Goal: Browse casually: Explore the website without a specific task or goal

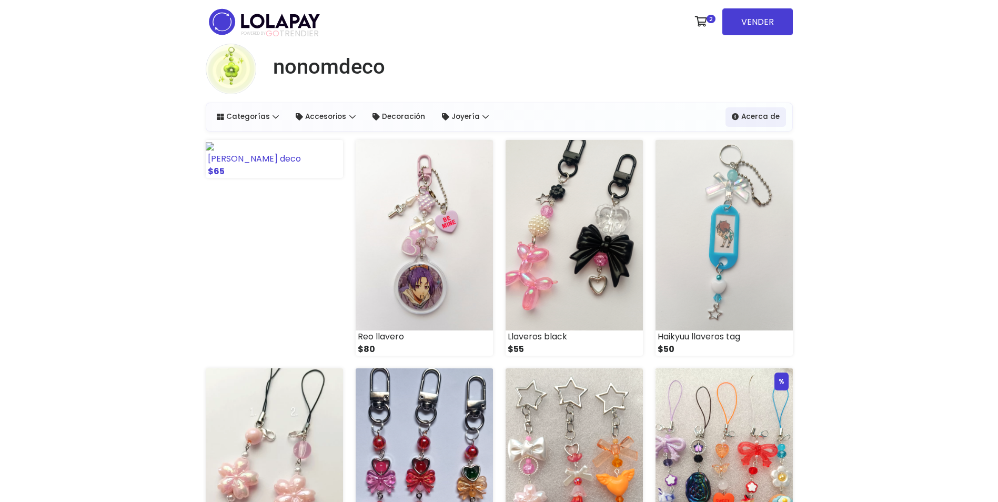
click at [214, 150] on img at bounding box center [210, 146] width 8 height 8
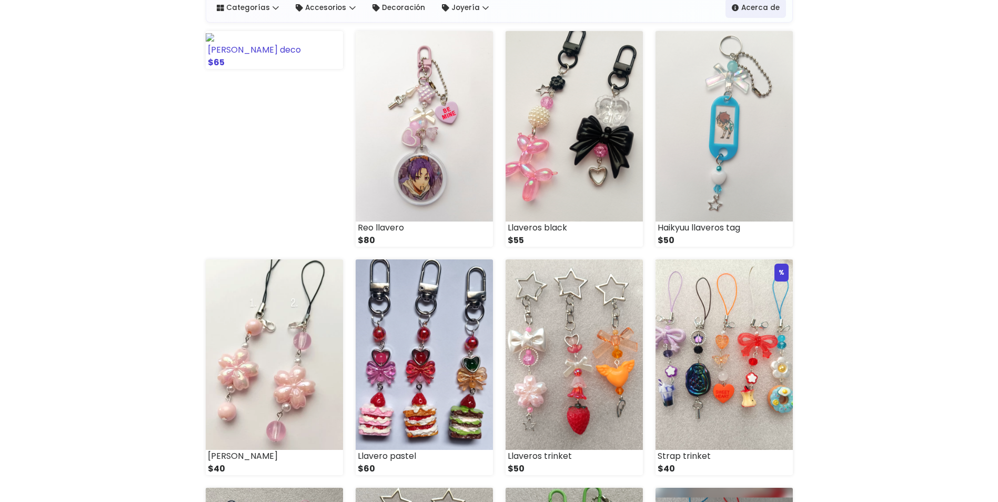
scroll to position [113, 0]
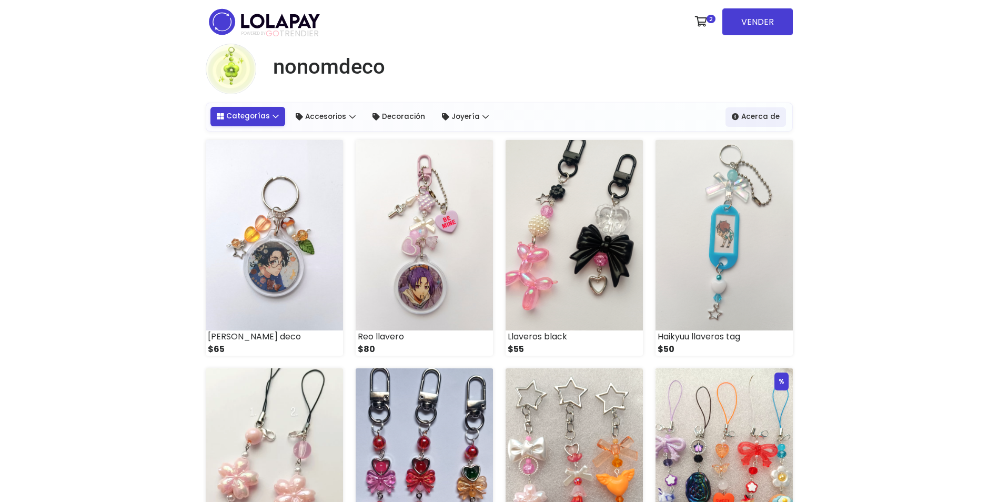
click at [261, 115] on link "Categorías" at bounding box center [247, 116] width 75 height 19
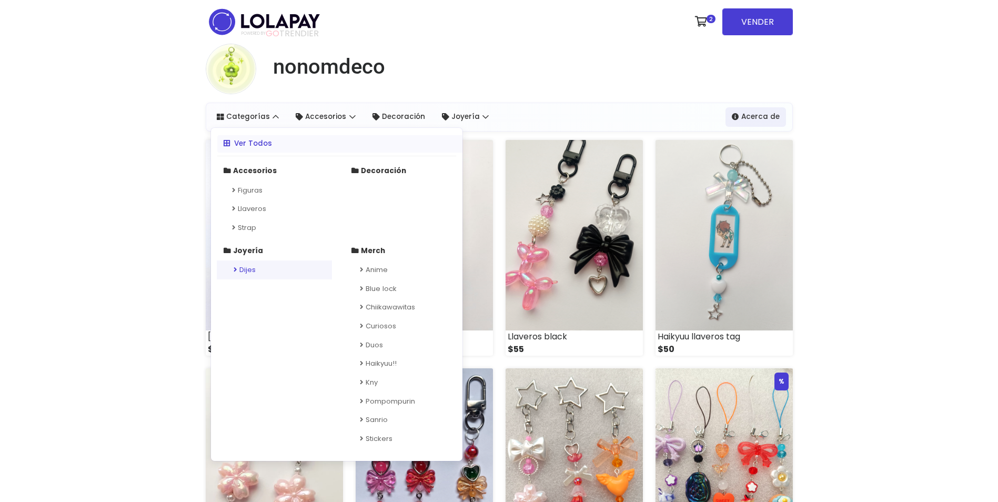
click at [244, 271] on link "Dijes" at bounding box center [274, 269] width 115 height 19
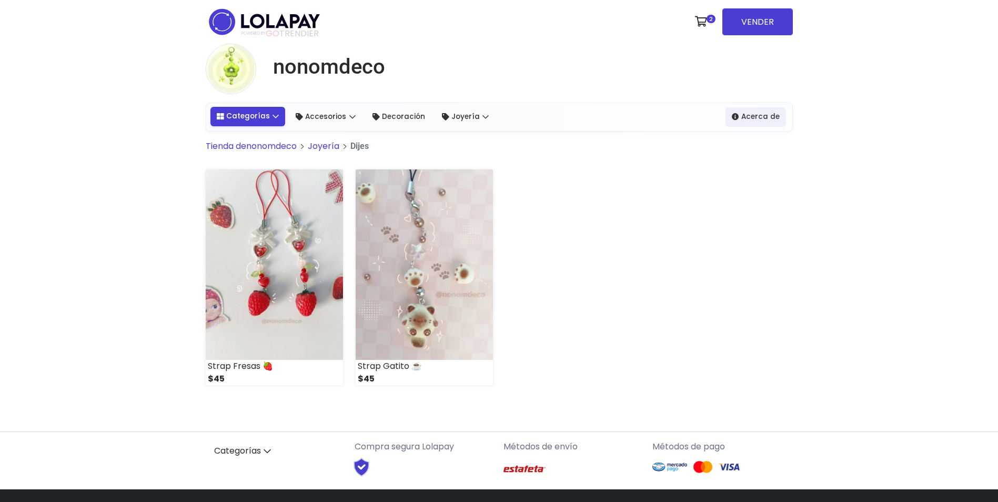
click at [261, 116] on link "Categorías" at bounding box center [247, 116] width 75 height 19
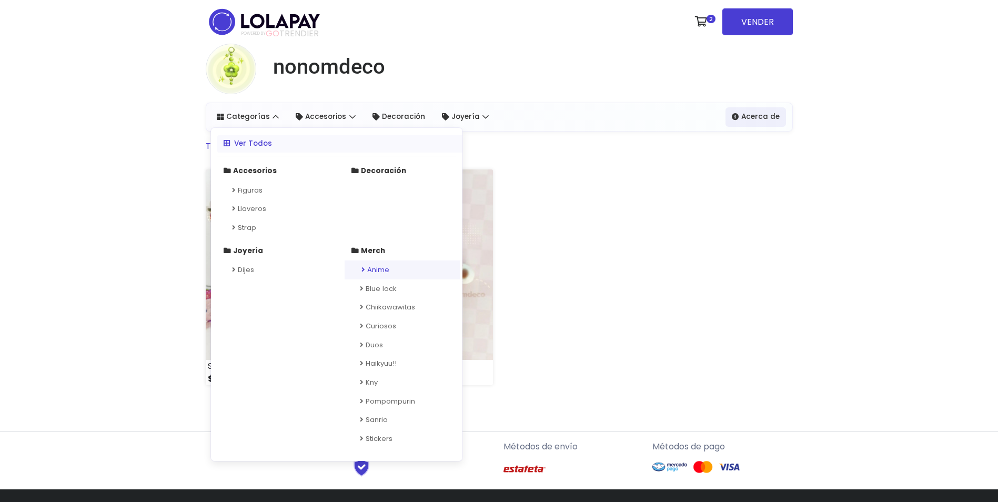
click at [388, 269] on link "Anime" at bounding box center [402, 269] width 115 height 19
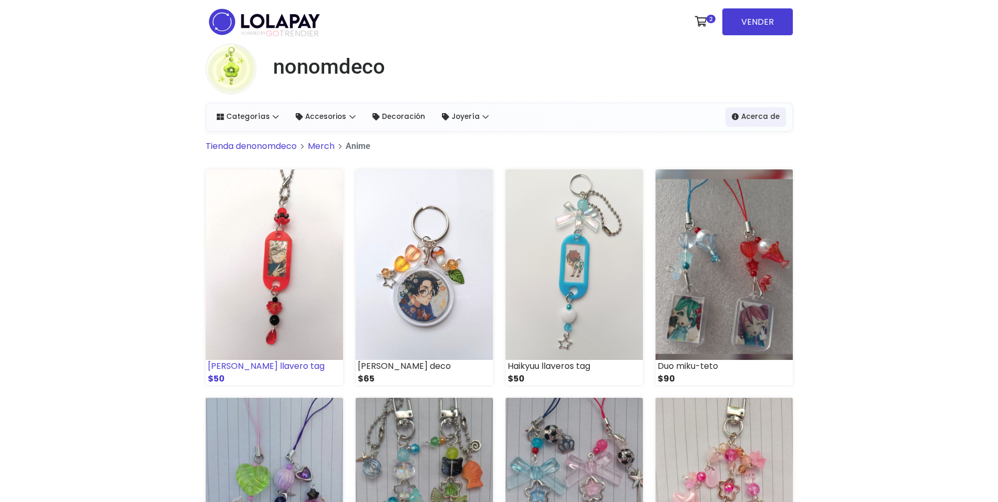
click at [318, 338] on img at bounding box center [274, 264] width 137 height 190
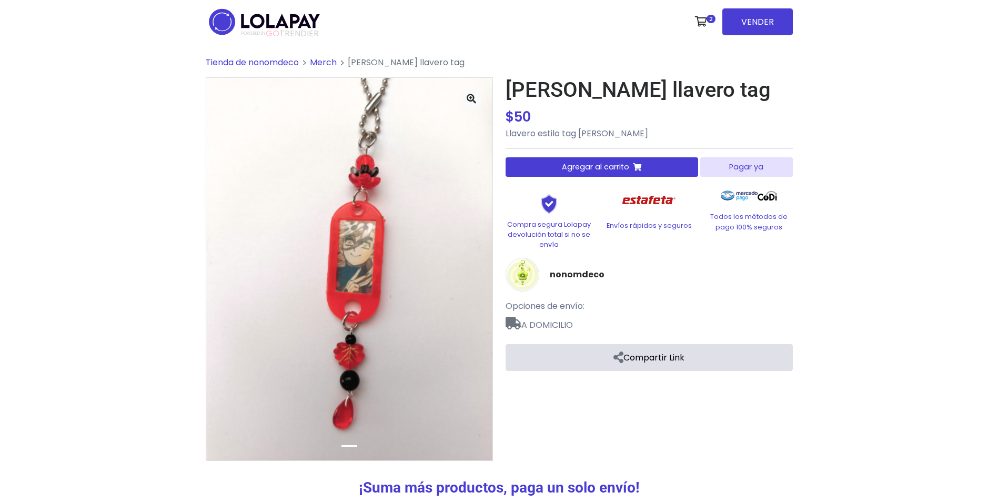
click at [267, 25] on img at bounding box center [264, 21] width 117 height 33
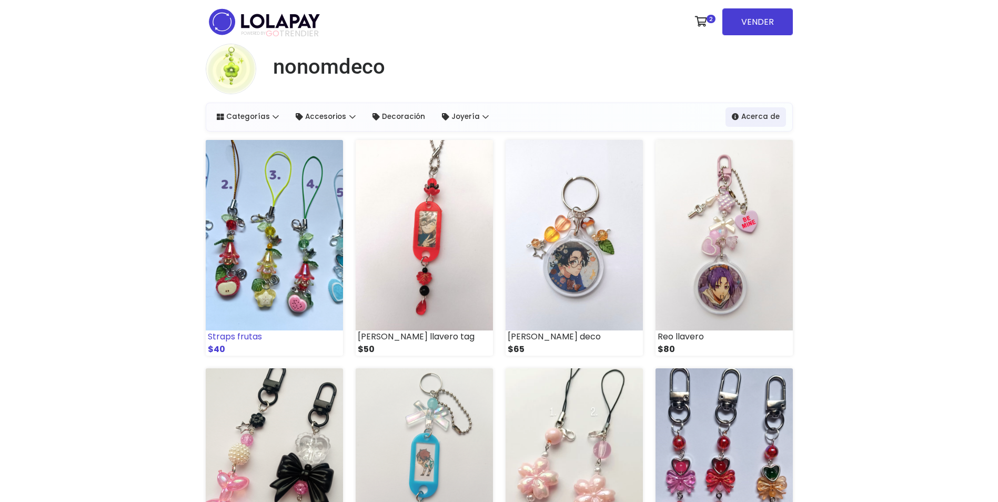
click at [312, 259] on img at bounding box center [274, 235] width 137 height 190
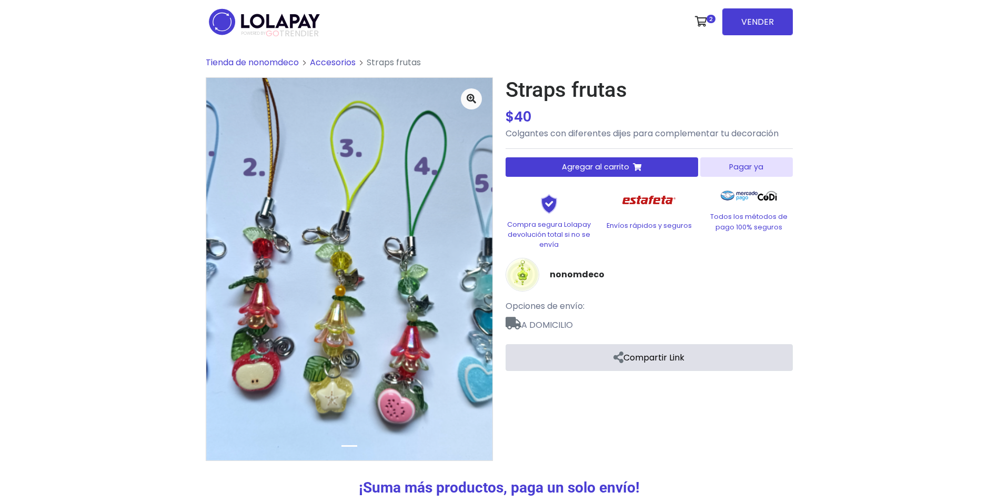
click at [302, 23] on img at bounding box center [264, 21] width 117 height 33
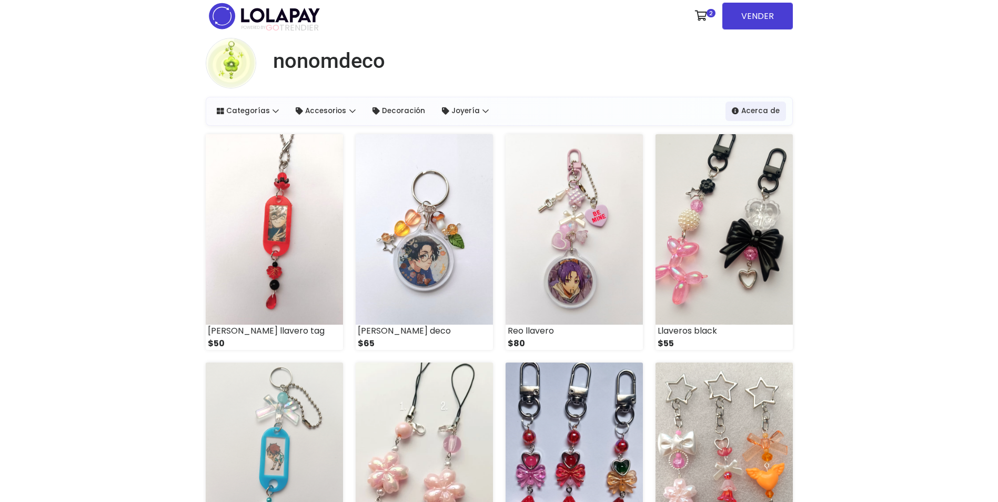
scroll to position [1, 0]
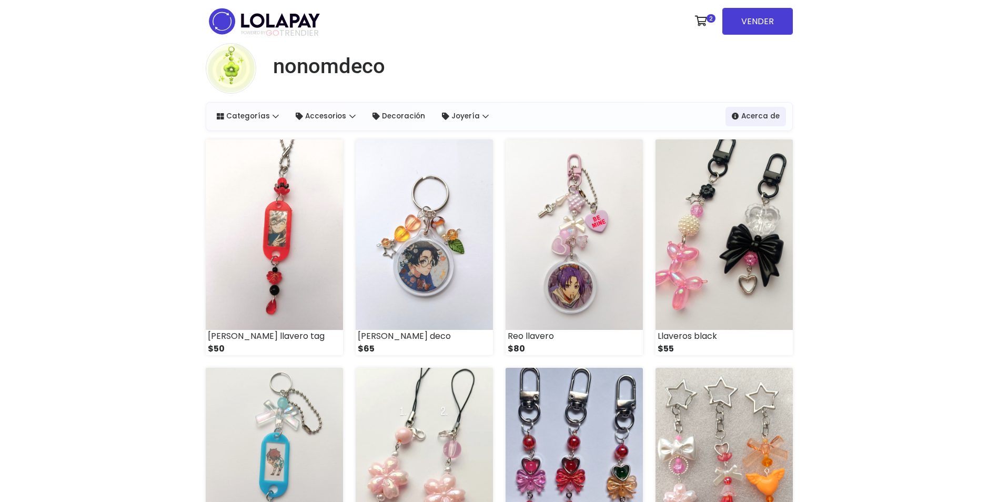
click at [296, 24] on img at bounding box center [264, 21] width 117 height 33
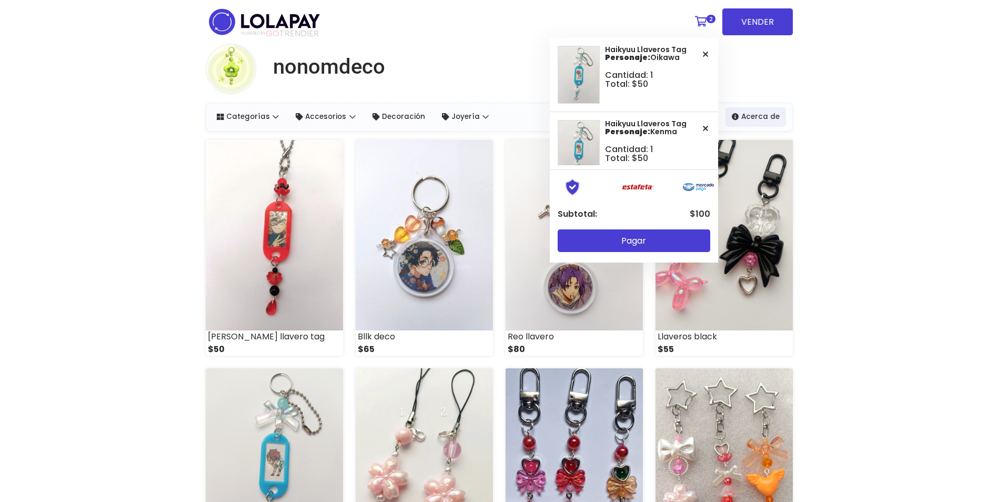
click at [703, 19] on icon at bounding box center [701, 21] width 12 height 11
click at [703, 55] on icon at bounding box center [705, 54] width 5 height 8
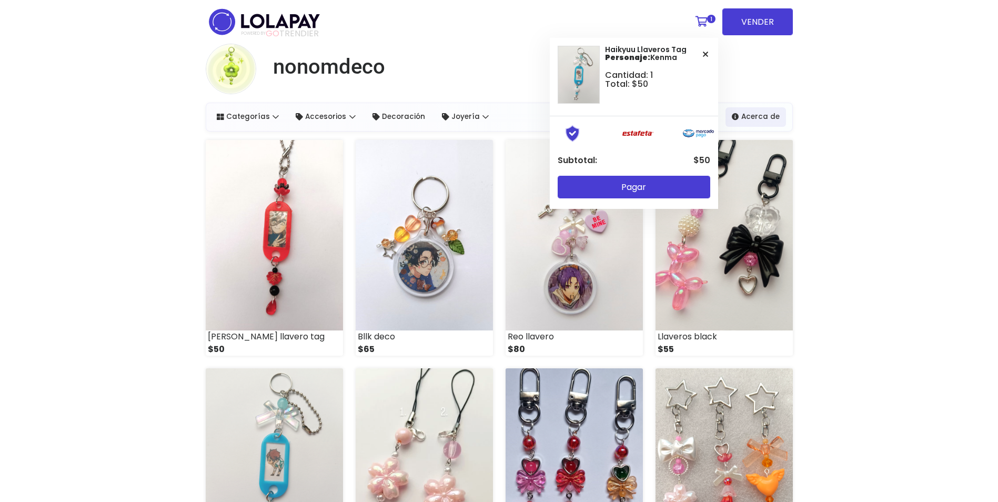
click at [704, 27] on link "1" at bounding box center [704, 22] width 28 height 32
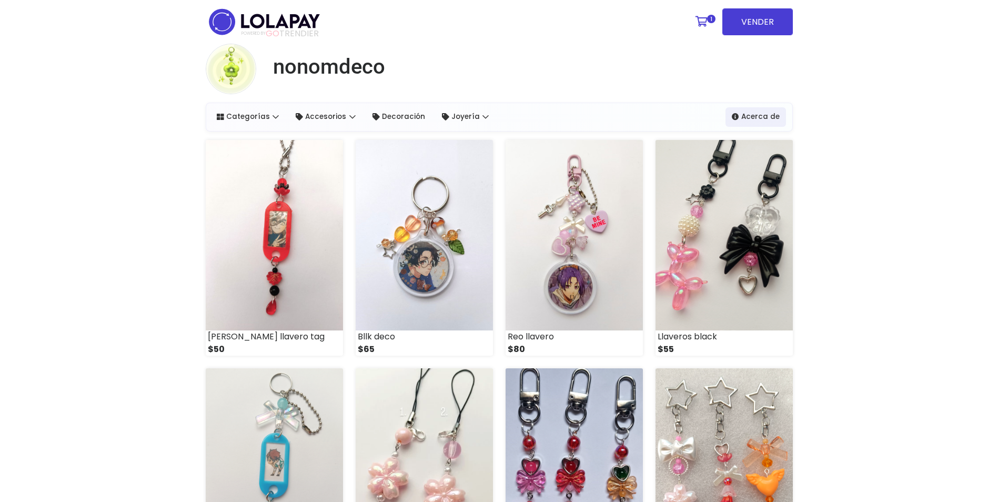
click at [707, 61] on icon at bounding box center [705, 65] width 5 height 8
click at [470, 219] on img at bounding box center [424, 235] width 137 height 190
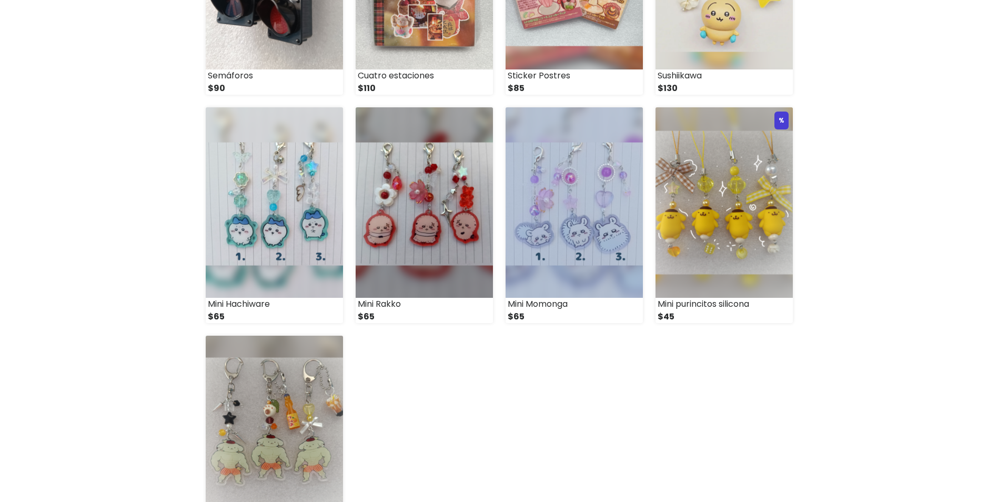
scroll to position [1187, 0]
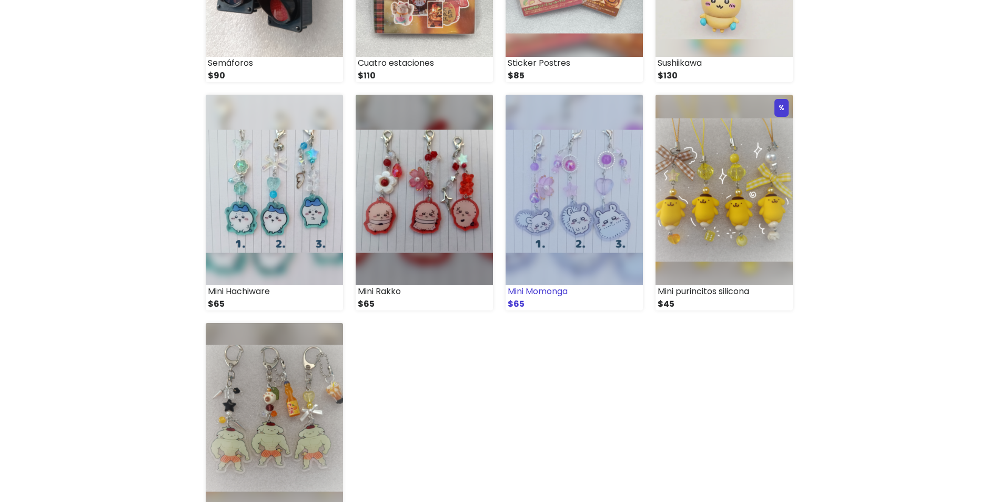
click at [558, 217] on img at bounding box center [574, 190] width 137 height 190
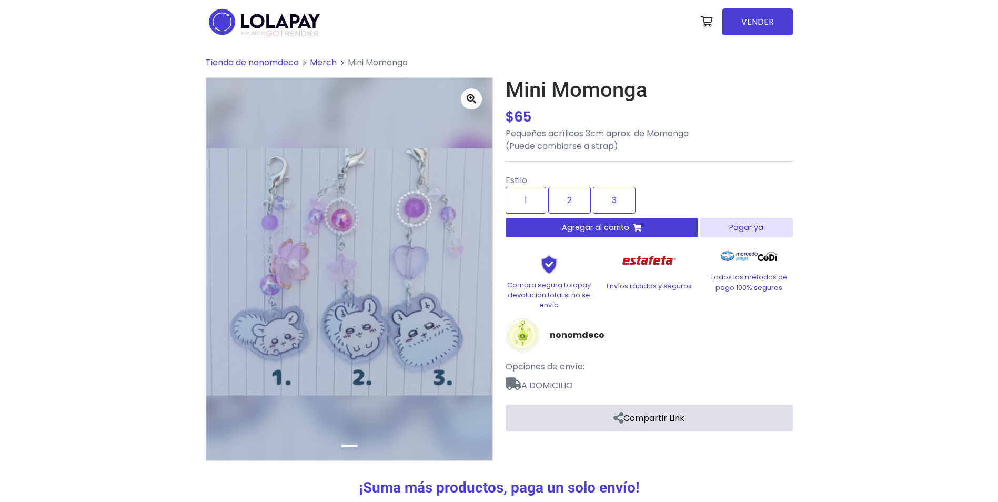
click at [296, 12] on img at bounding box center [264, 21] width 117 height 33
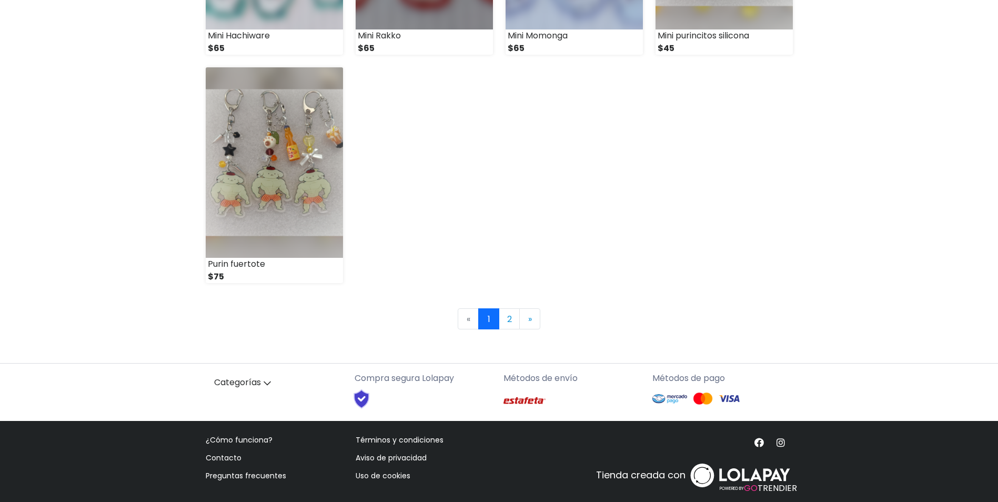
scroll to position [1440, 0]
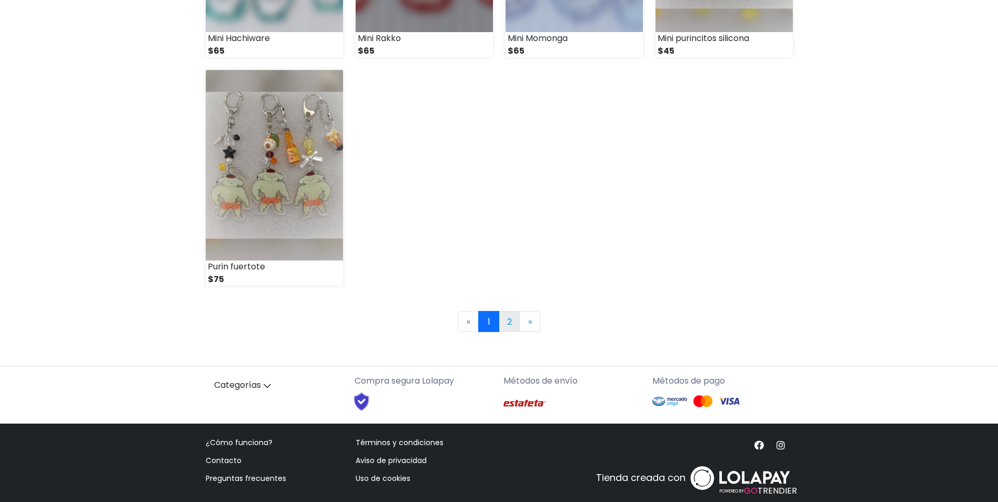
click at [500, 326] on link "2" at bounding box center [509, 321] width 21 height 21
click at [512, 324] on link "2" at bounding box center [509, 321] width 21 height 21
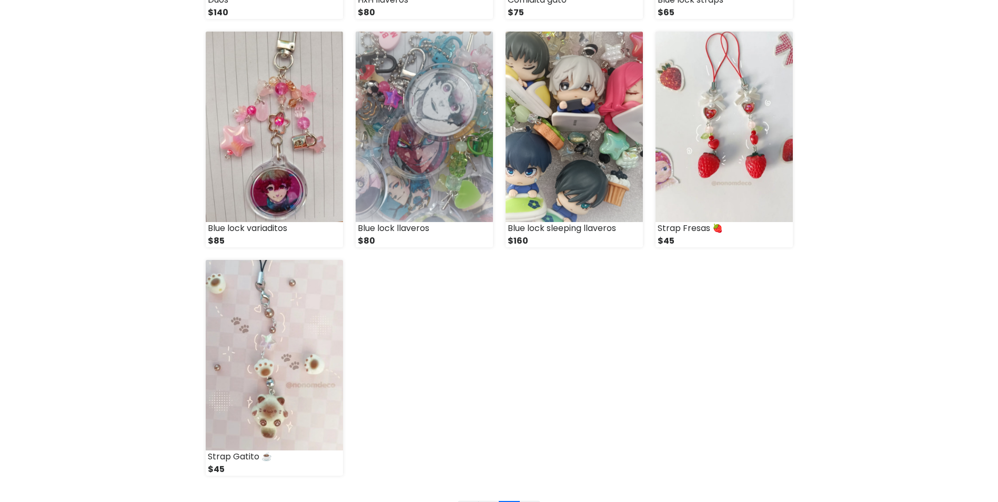
scroll to position [565, 0]
click at [631, 192] on img at bounding box center [574, 127] width 137 height 190
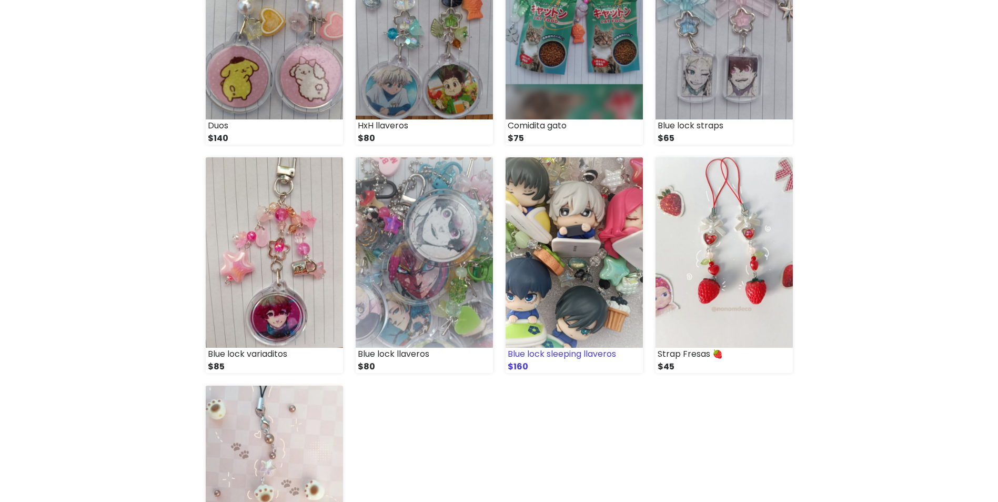
scroll to position [435, 0]
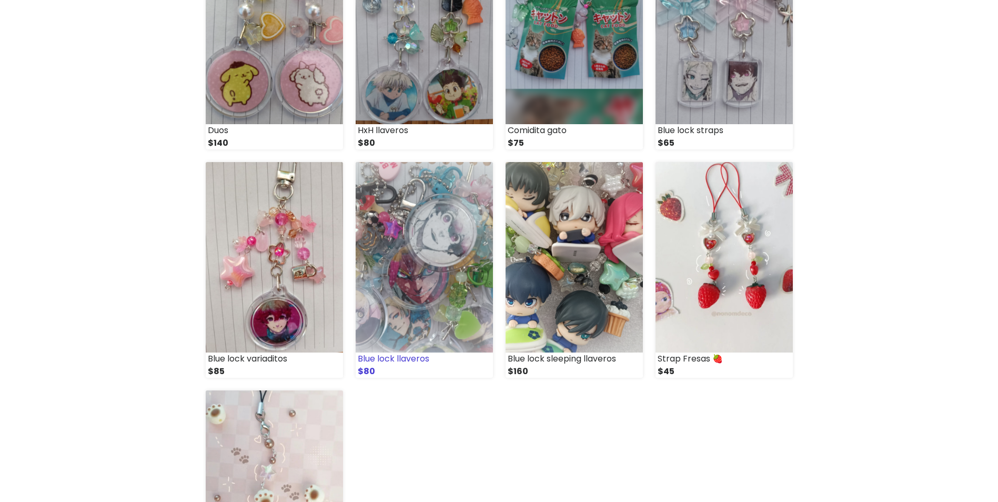
click at [449, 318] on img at bounding box center [424, 257] width 137 height 190
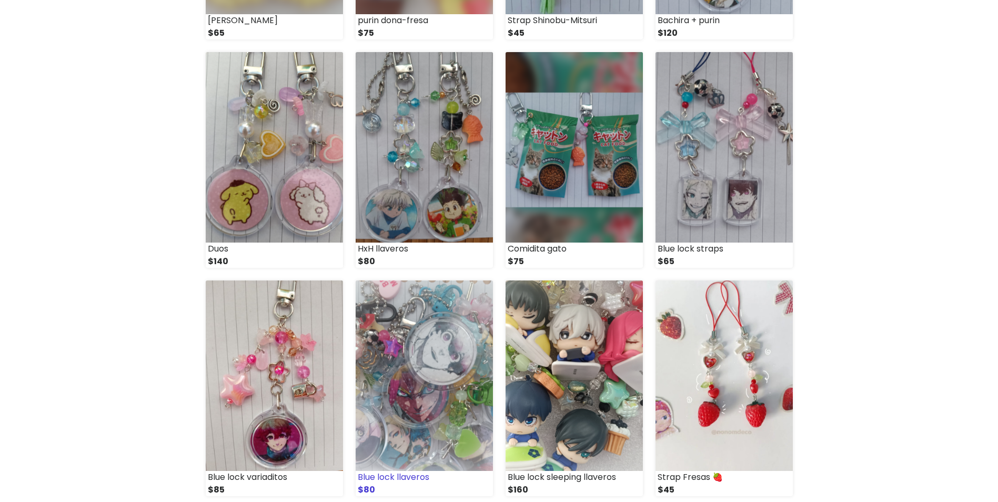
scroll to position [316, 0]
click at [693, 145] on img at bounding box center [724, 148] width 137 height 190
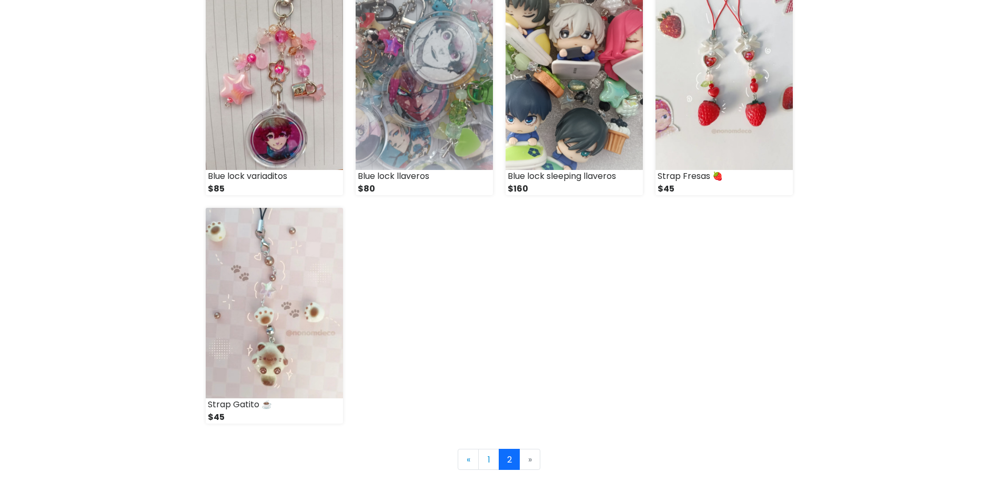
scroll to position [767, 0]
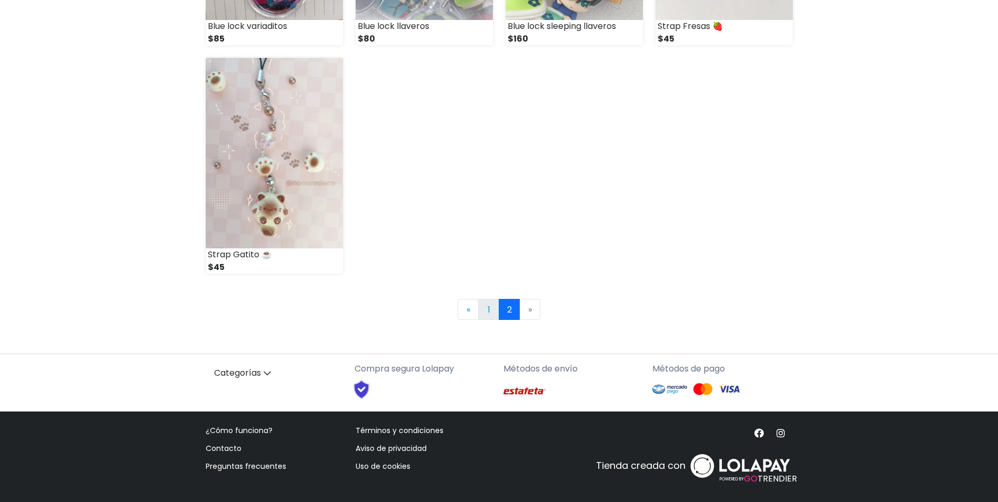
click at [485, 313] on link "1" at bounding box center [488, 309] width 21 height 21
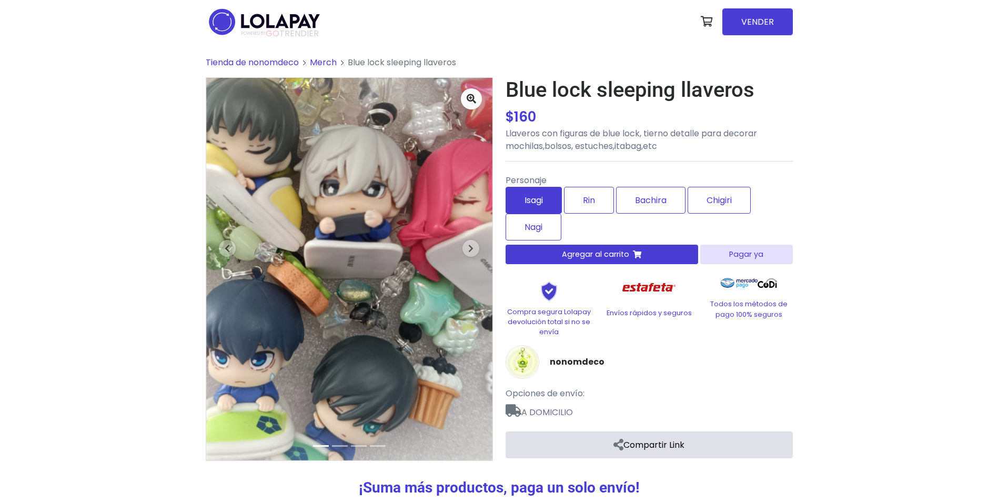
click at [551, 198] on label "Isagi" at bounding box center [534, 200] width 56 height 27
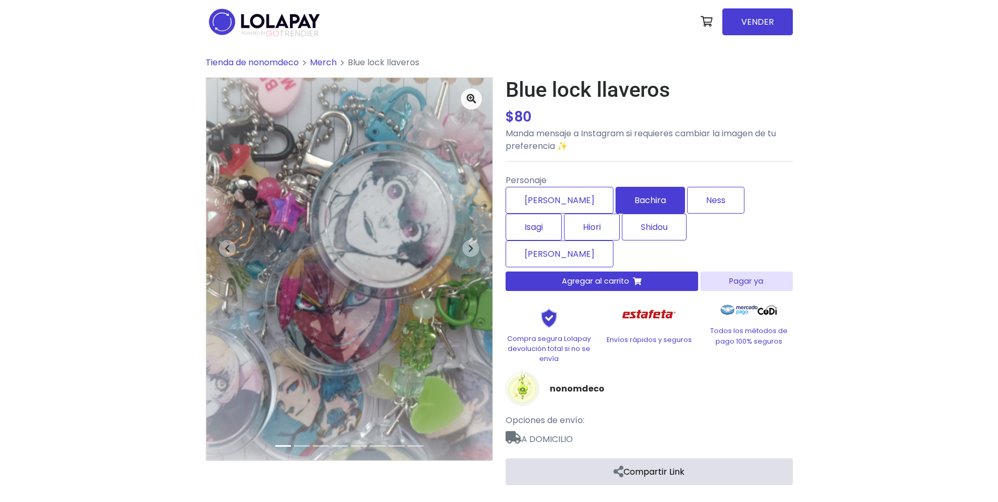
click at [616, 203] on label "Bachira" at bounding box center [650, 200] width 69 height 27
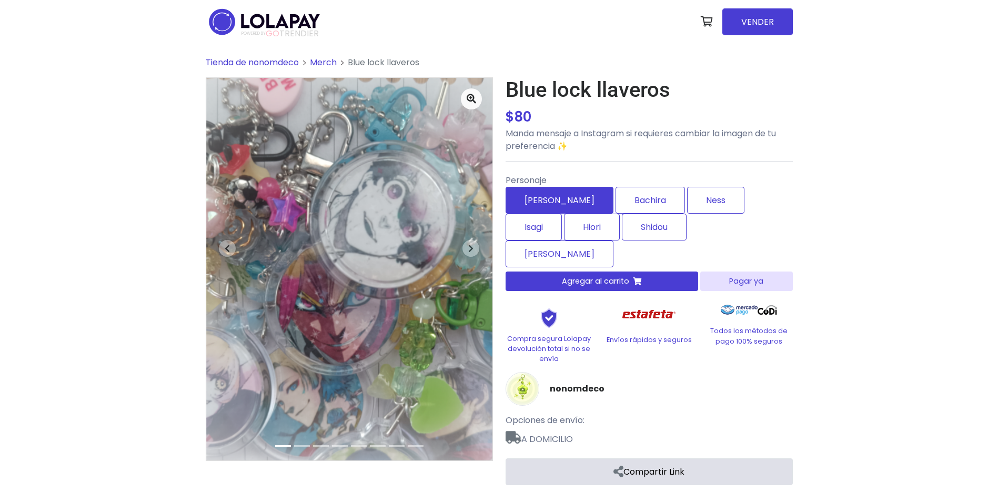
click at [551, 198] on label "Kaiser" at bounding box center [560, 200] width 108 height 27
click at [465, 251] on span "button" at bounding box center [470, 248] width 17 height 17
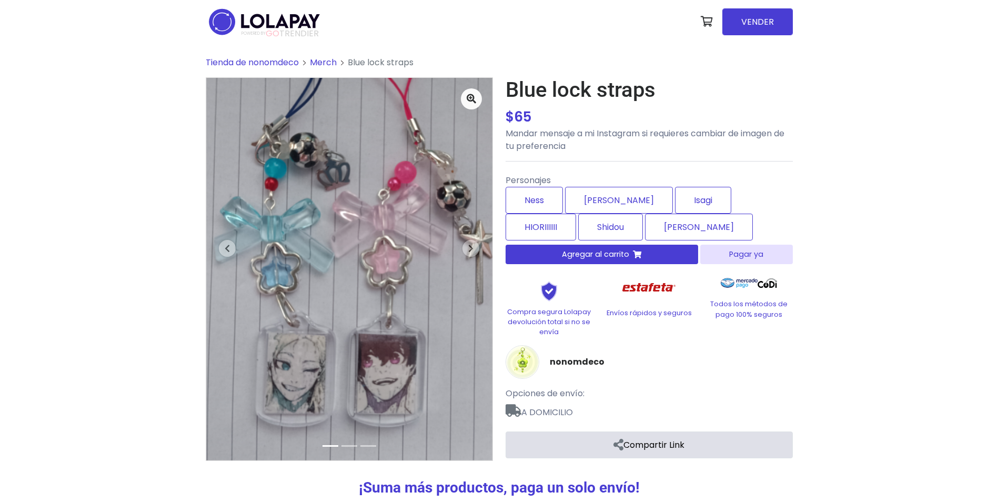
click at [617, 198] on label "Kaiser" at bounding box center [619, 200] width 108 height 27
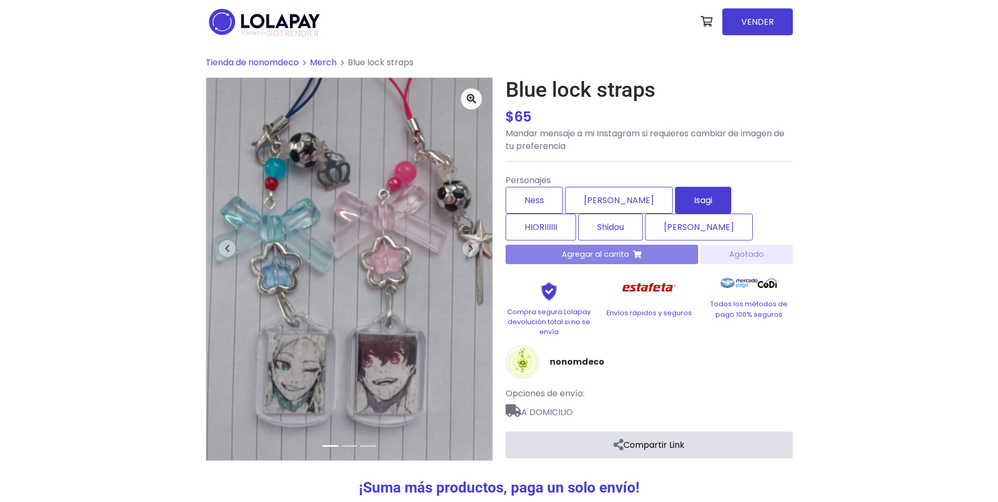
click at [678, 203] on label "Isagi" at bounding box center [703, 200] width 56 height 27
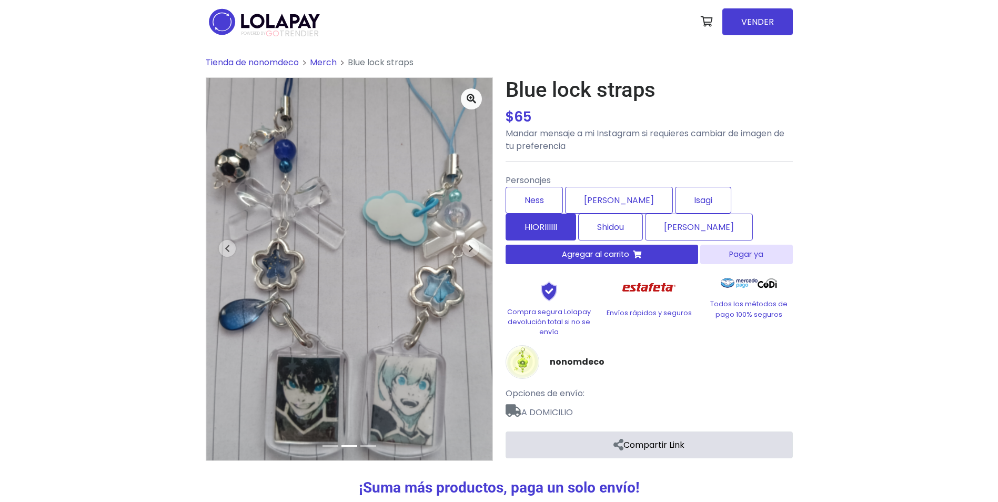
click at [576, 214] on label "HIORIIIIII" at bounding box center [541, 227] width 70 height 27
click at [578, 231] on label "Shidou" at bounding box center [610, 227] width 65 height 27
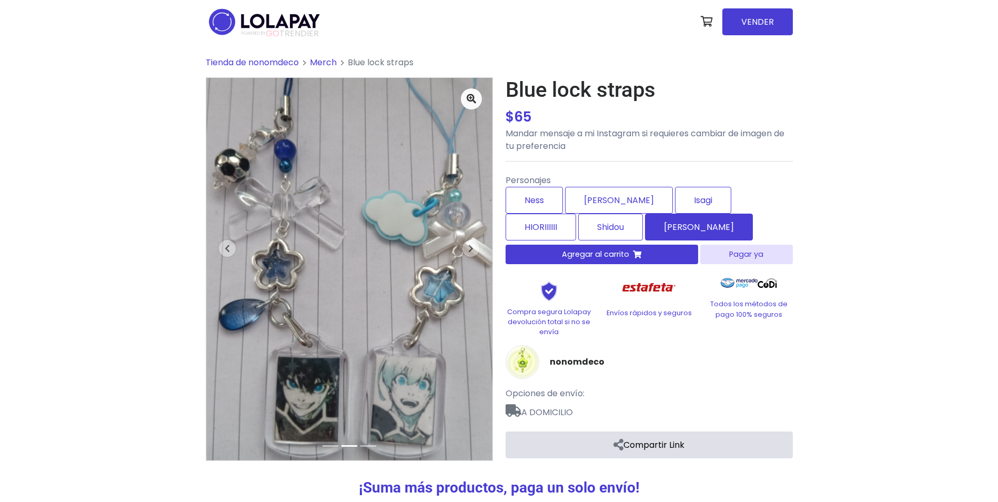
click at [645, 229] on label "Charles" at bounding box center [699, 227] width 108 height 27
click at [478, 247] on span "button" at bounding box center [470, 248] width 17 height 17
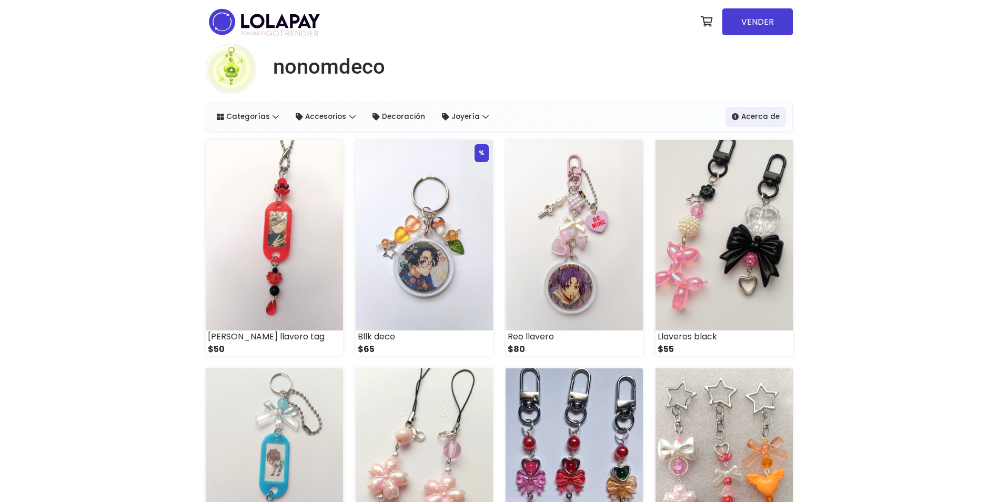
click at [709, 424] on img at bounding box center [724, 463] width 137 height 190
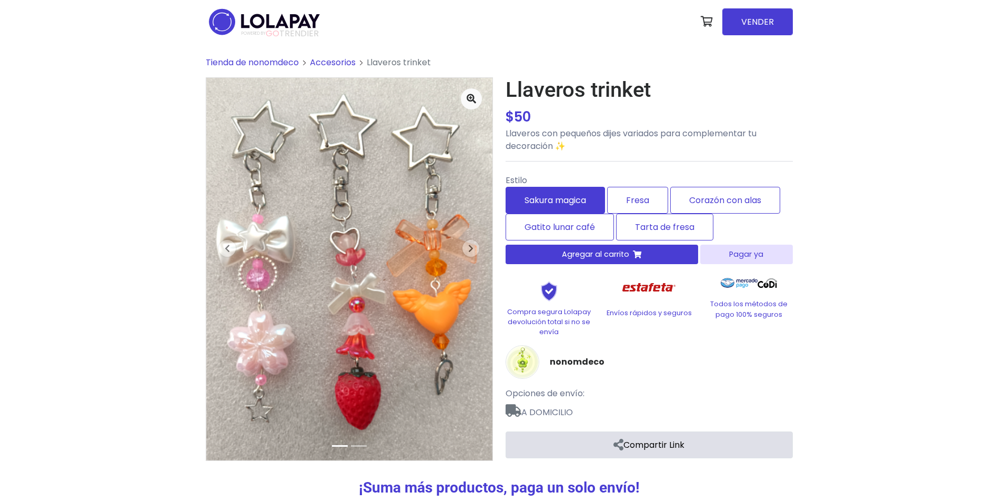
click at [579, 193] on label "Sakura magica" at bounding box center [555, 200] width 99 height 27
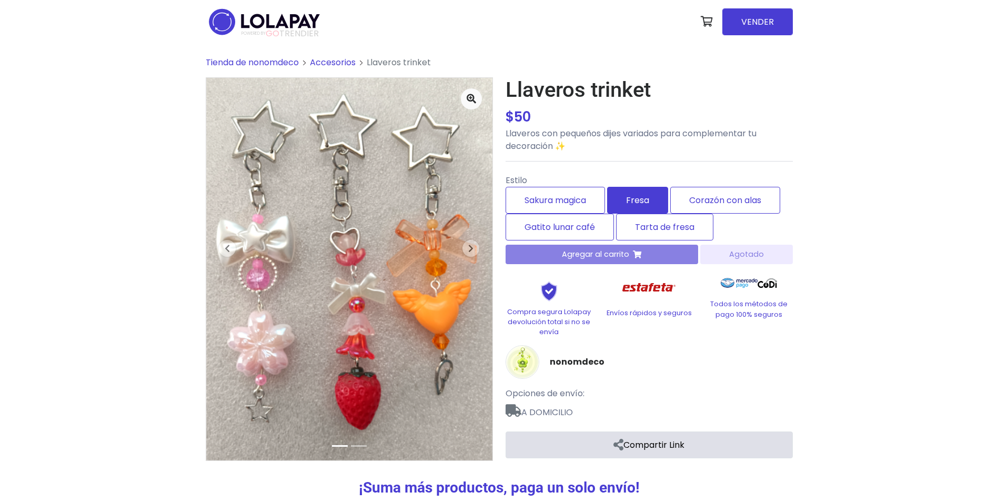
click at [654, 192] on label "Fresa" at bounding box center [637, 200] width 61 height 27
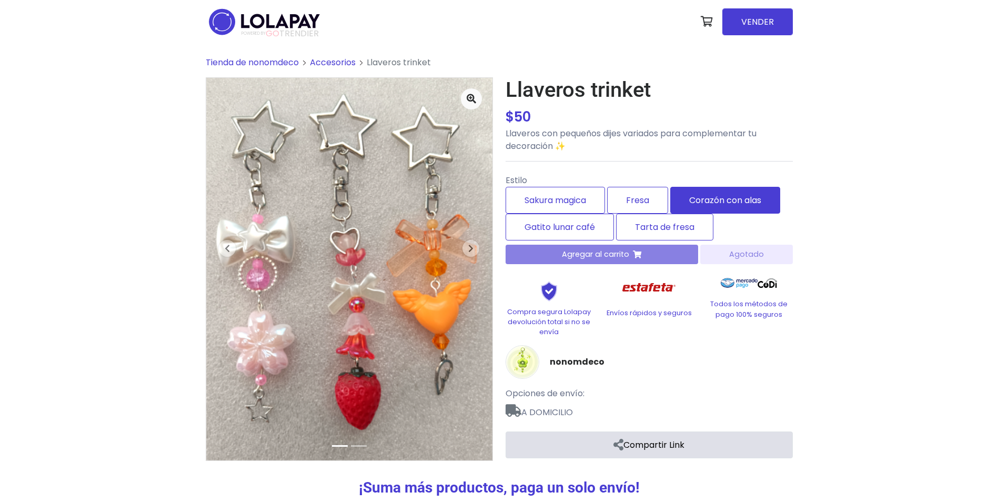
click at [703, 192] on label "Corazón con alas" at bounding box center [725, 200] width 110 height 27
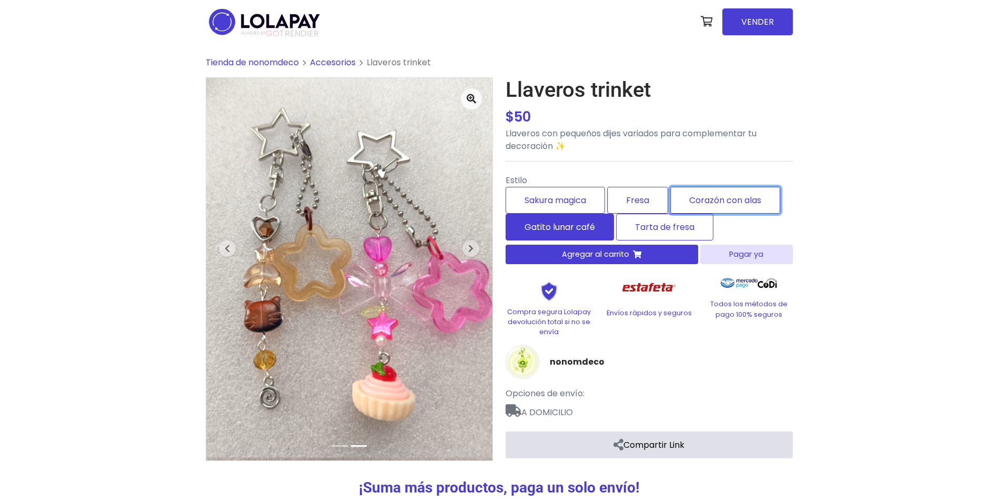
click at [547, 228] on label "Gatito lunar café" at bounding box center [560, 227] width 108 height 27
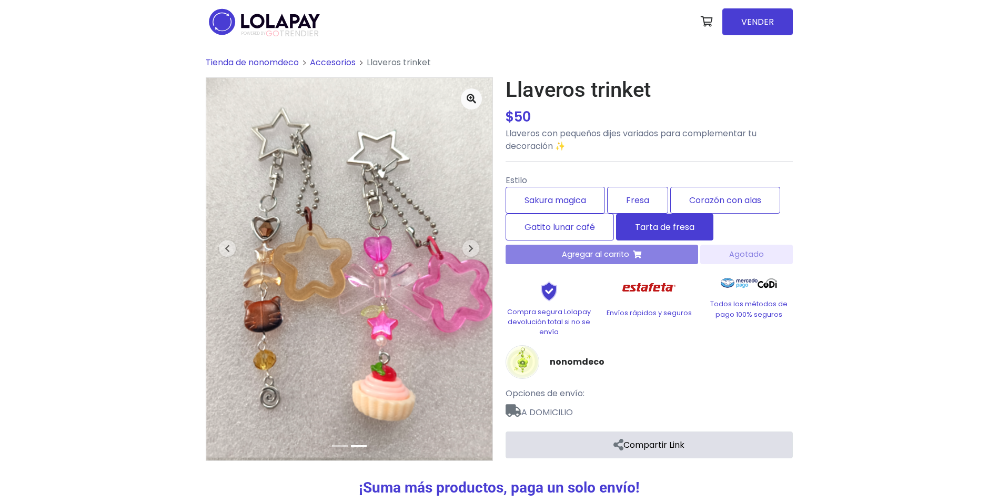
click at [649, 228] on label "Tarta de fresa" at bounding box center [664, 227] width 97 height 27
click at [292, 27] on img at bounding box center [264, 21] width 117 height 33
